Goal: Task Accomplishment & Management: Complete application form

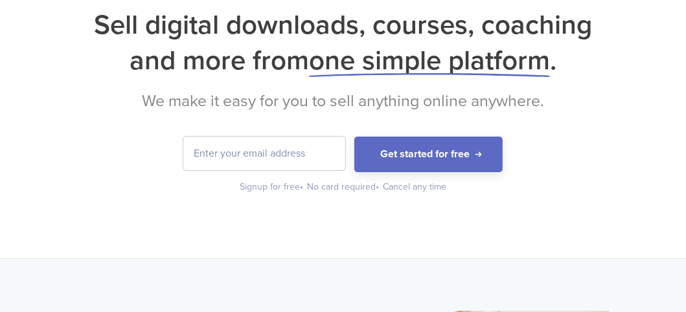
scroll to position [130, 0]
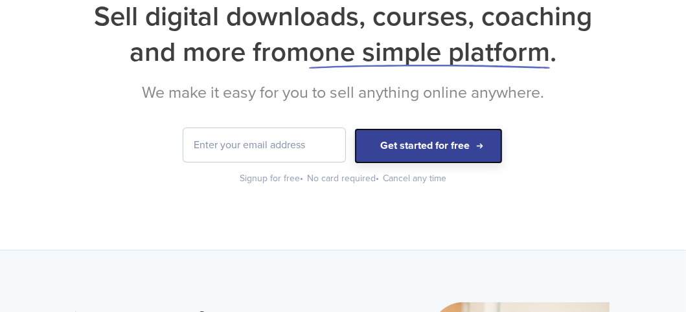
click at [461, 141] on button "Get started for free" at bounding box center [428, 146] width 148 height 36
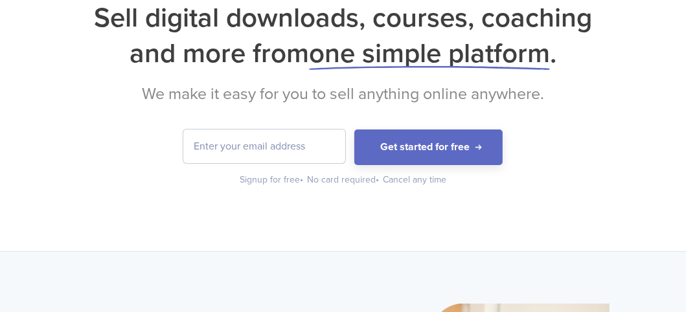
click at [231, 150] on input "email" at bounding box center [264, 147] width 162 height 34
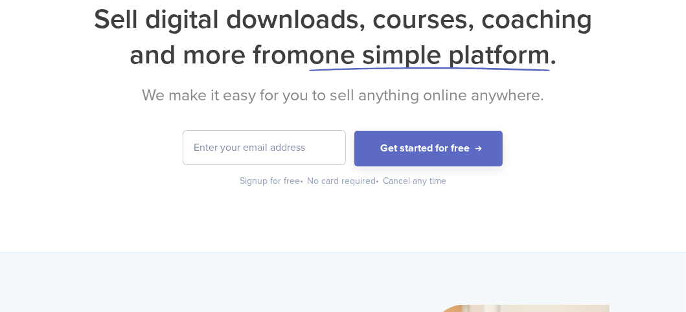
click at [282, 155] on input "email" at bounding box center [264, 148] width 162 height 34
type input "[EMAIL_ADDRESS][DOMAIN_NAME]"
click at [354, 131] on button "Get started for free" at bounding box center [428, 149] width 148 height 36
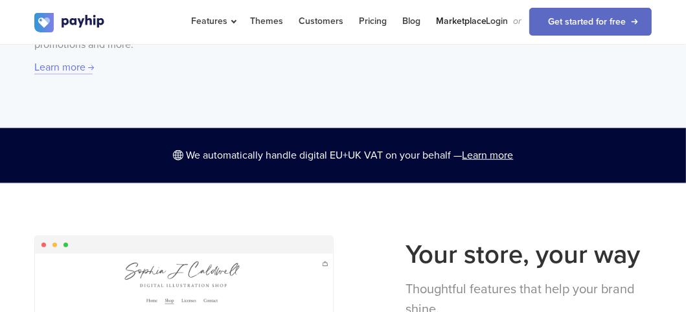
scroll to position [904, 0]
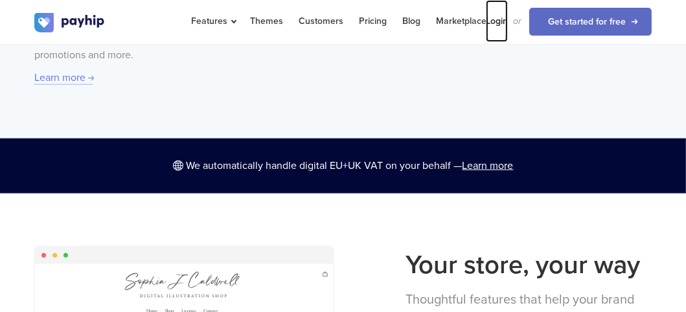
click at [499, 22] on link "Login" at bounding box center [497, 21] width 22 height 42
